Goal: Navigation & Orientation: Find specific page/section

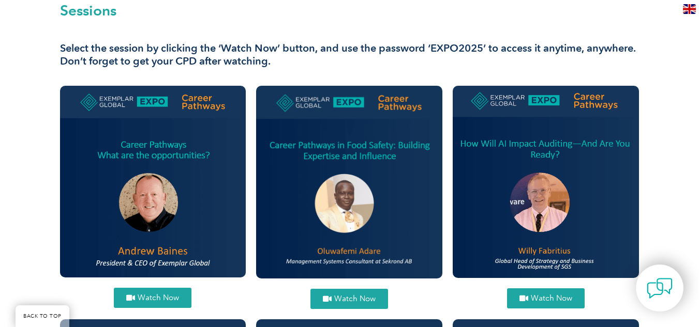
scroll to position [378, 0]
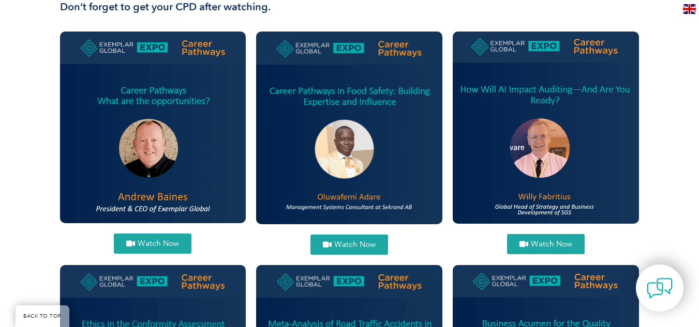
click at [352, 241] on span "Watch Now" at bounding box center [354, 245] width 41 height 8
